Goal: Task Accomplishment & Management: Manage account settings

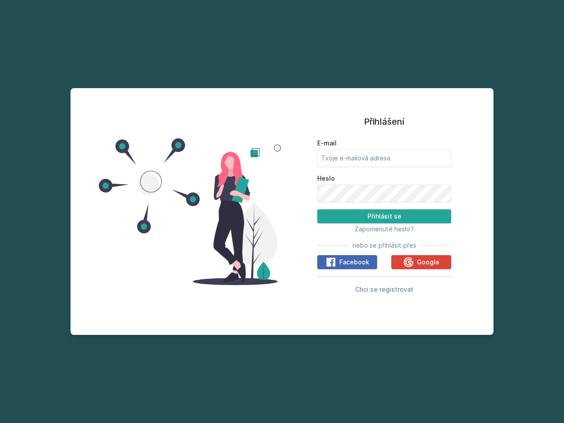
click at [384, 229] on span "Zapomenuté heslo?" at bounding box center [384, 228] width 59 height 7
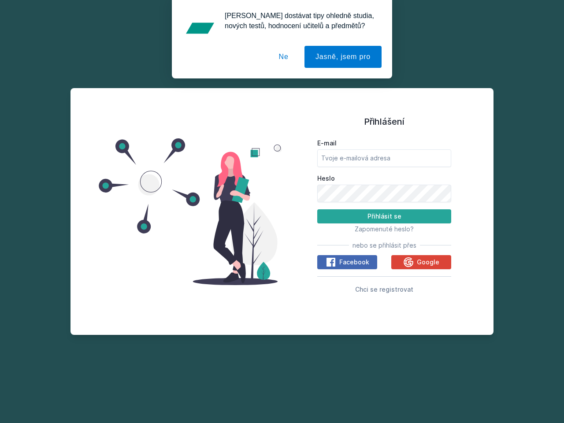
click at [347, 262] on span "Facebook" at bounding box center [354, 262] width 30 height 9
click at [331, 262] on icon at bounding box center [331, 262] width 11 height 11
click at [421, 262] on span "Google" at bounding box center [428, 262] width 22 height 9
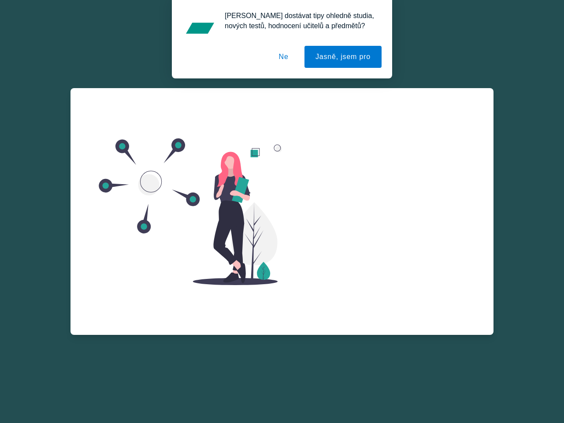
click at [384, 289] on div "Zapomenuté heslo E-mail Zažádat o obnovu hesla Vzpomněl jsem si na heslo" at bounding box center [384, 193] width 134 height 211
click at [344, 57] on button "Jasně, jsem pro" at bounding box center [342, 57] width 77 height 22
